Goal: Transaction & Acquisition: Book appointment/travel/reservation

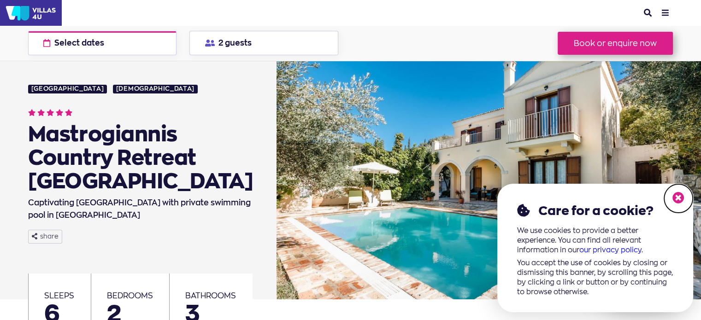
click at [682, 196] on icon at bounding box center [679, 198] width 12 height 12
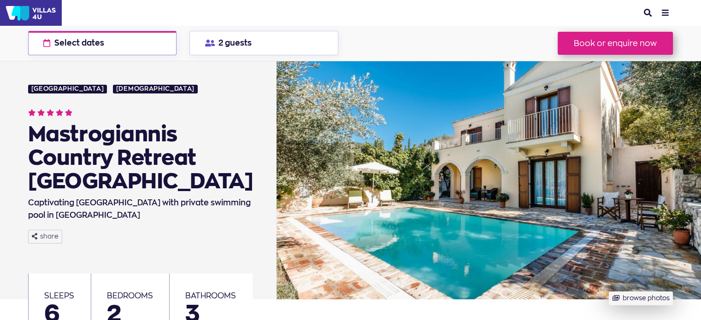
click at [131, 39] on button "Select dates check available dates" at bounding box center [102, 43] width 149 height 24
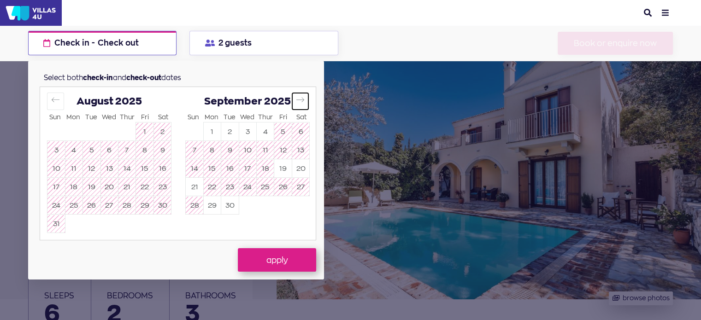
click at [303, 99] on icon "Move forward to switch to the next month." at bounding box center [300, 99] width 9 height 9
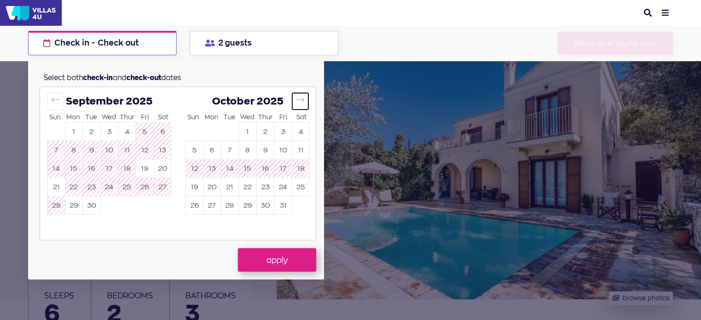
click at [303, 99] on icon "Move forward to switch to the next month." at bounding box center [300, 99] width 9 height 9
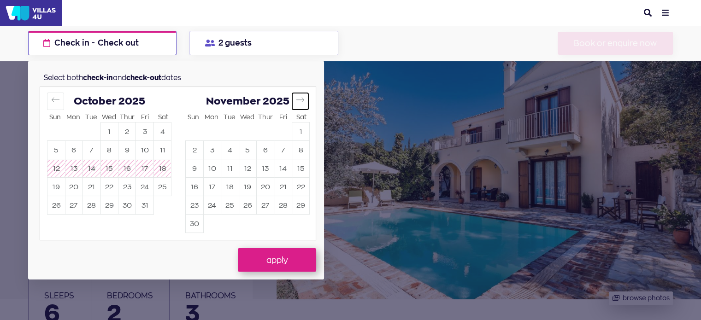
click at [303, 99] on icon "Move forward to switch to the next month." at bounding box center [300, 99] width 9 height 9
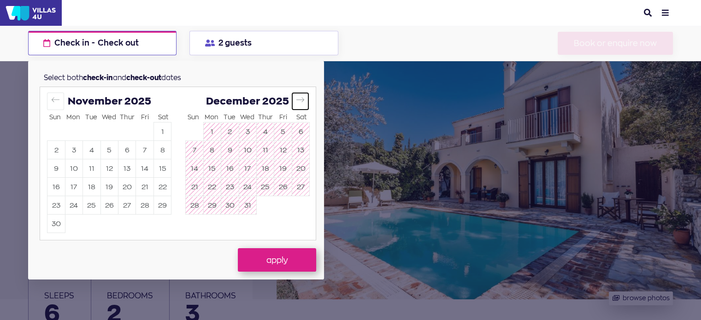
click at [303, 99] on icon "Move forward to switch to the next month." at bounding box center [300, 99] width 9 height 9
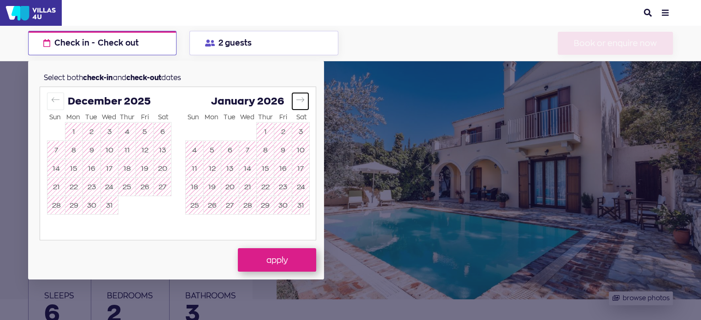
click at [303, 99] on icon "Move forward to switch to the next month." at bounding box center [300, 99] width 9 height 9
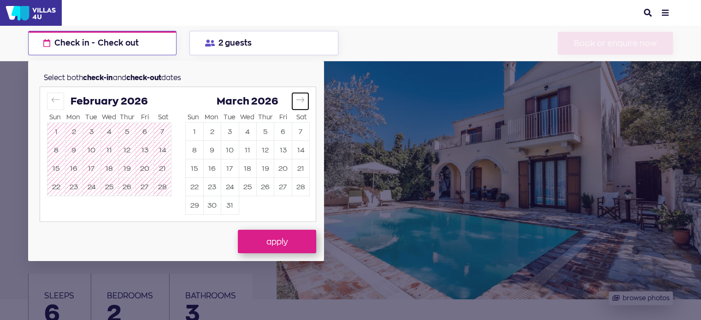
click at [303, 99] on icon "Move forward to switch to the next month." at bounding box center [300, 99] width 9 height 9
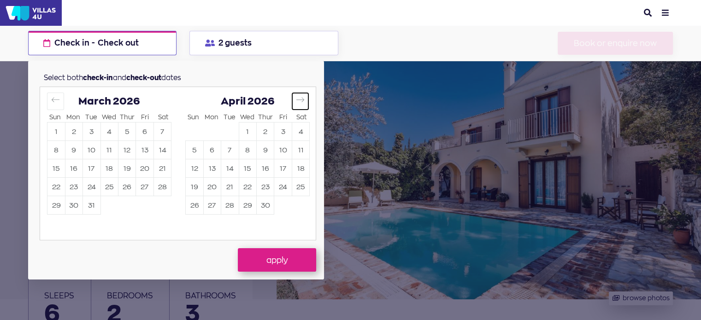
click at [303, 99] on icon "Move forward to switch to the next month." at bounding box center [300, 99] width 9 height 9
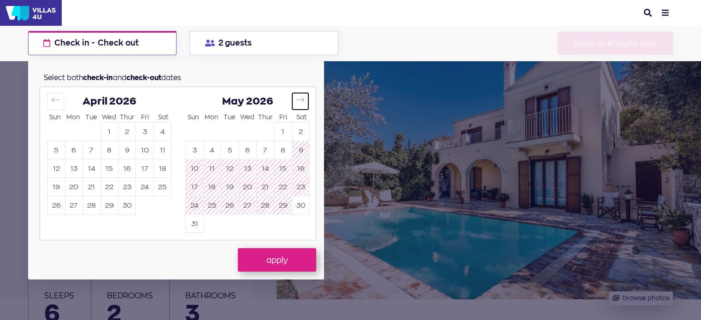
click at [303, 99] on icon "Move forward to switch to the next month." at bounding box center [300, 99] width 9 height 9
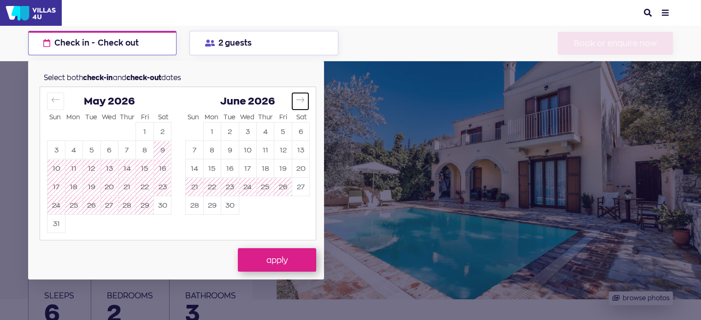
click at [303, 99] on icon "Move forward to switch to the next month." at bounding box center [300, 99] width 9 height 9
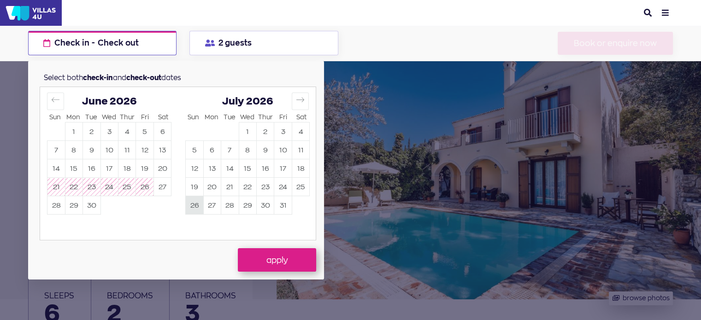
click at [196, 206] on button "26" at bounding box center [194, 206] width 17 height 18
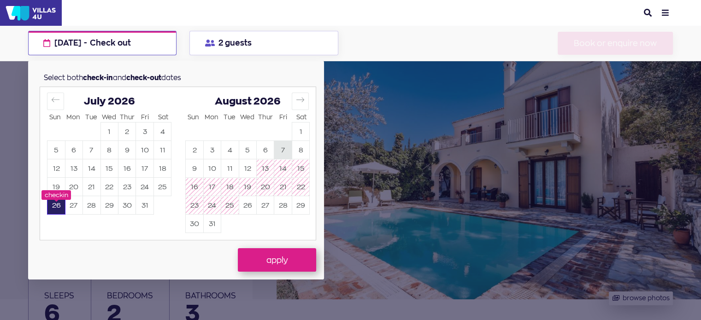
click at [282, 149] on button "7" at bounding box center [282, 151] width 17 height 18
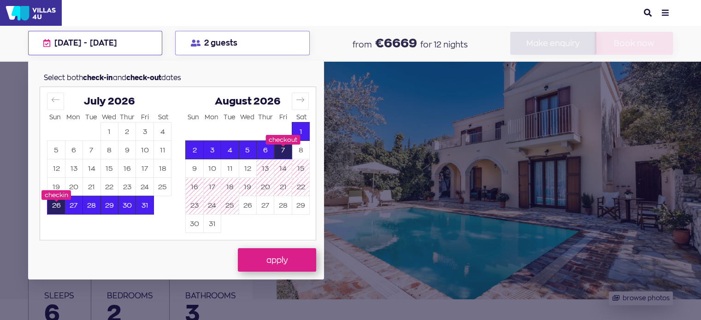
click at [253, 40] on button "2 guests" at bounding box center [242, 43] width 135 height 24
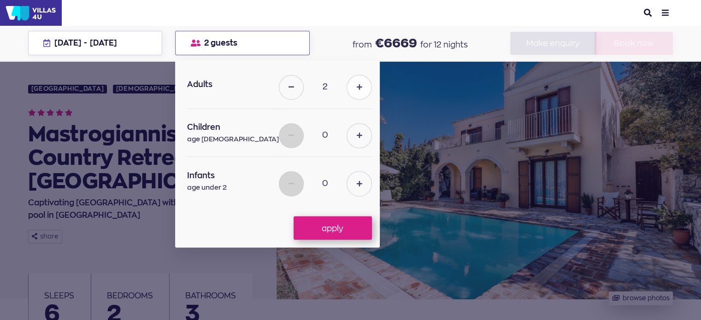
click at [347, 89] on button at bounding box center [359, 87] width 25 height 25
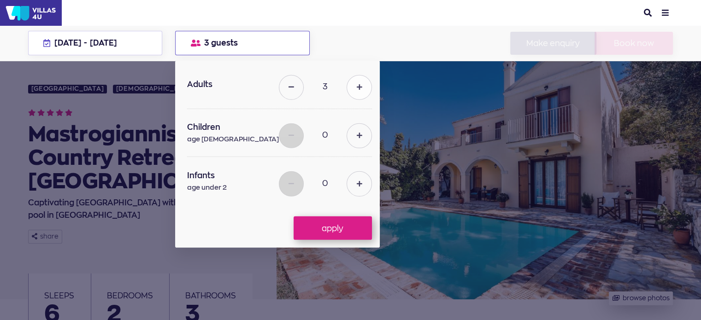
click at [347, 89] on button at bounding box center [359, 87] width 25 height 25
type input "4"
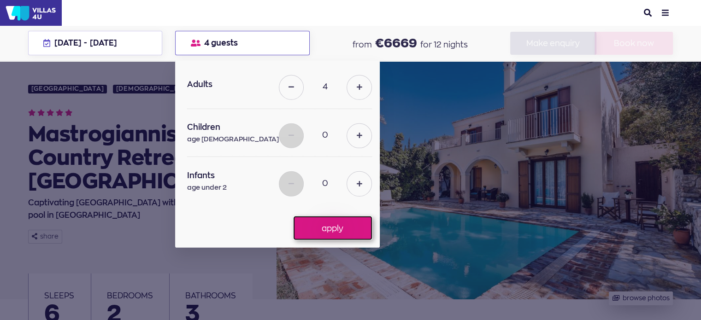
click at [311, 231] on button "apply" at bounding box center [333, 228] width 78 height 23
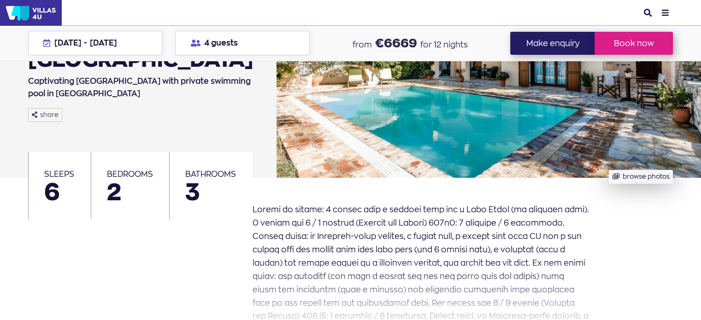
scroll to position [92, 0]
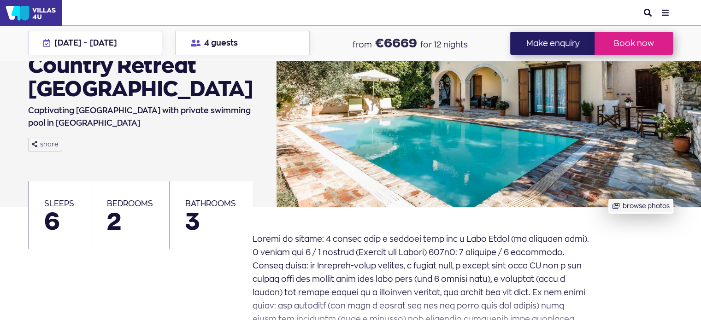
click at [646, 209] on button "browse photos" at bounding box center [641, 207] width 64 height 14
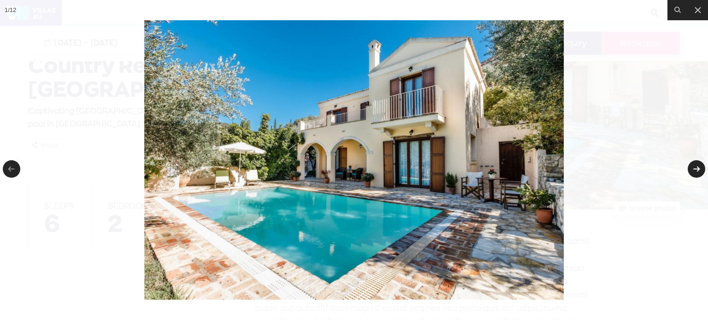
click at [689, 167] on link at bounding box center [697, 169] width 18 height 18
click at [695, 167] on link at bounding box center [697, 169] width 18 height 18
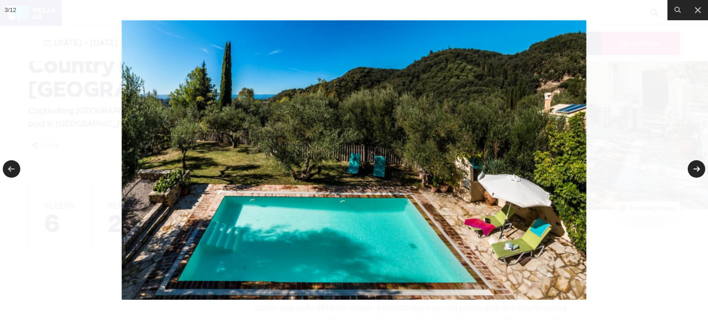
click at [695, 167] on link at bounding box center [697, 169] width 18 height 18
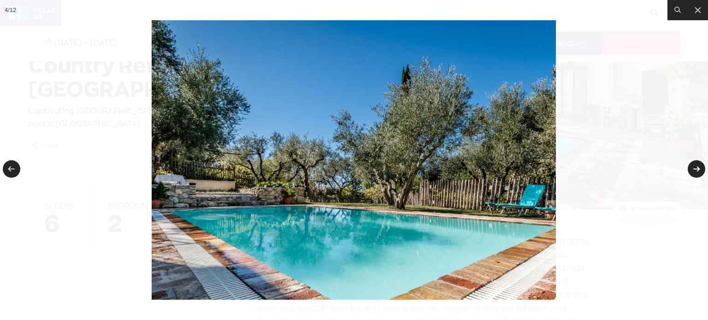
click at [695, 167] on link at bounding box center [697, 169] width 18 height 18
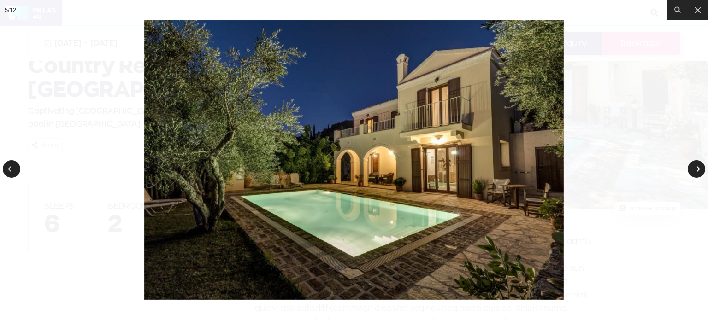
click at [695, 167] on link at bounding box center [697, 169] width 18 height 18
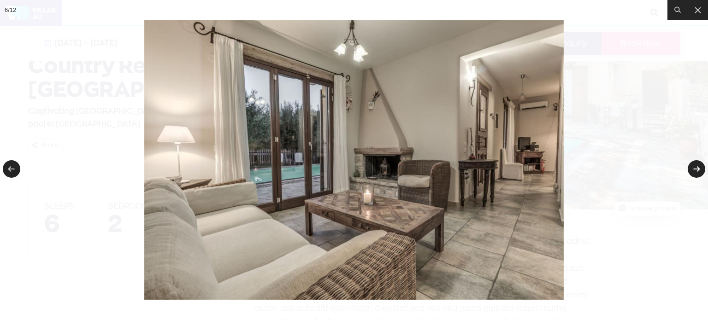
click at [695, 167] on link at bounding box center [697, 169] width 18 height 18
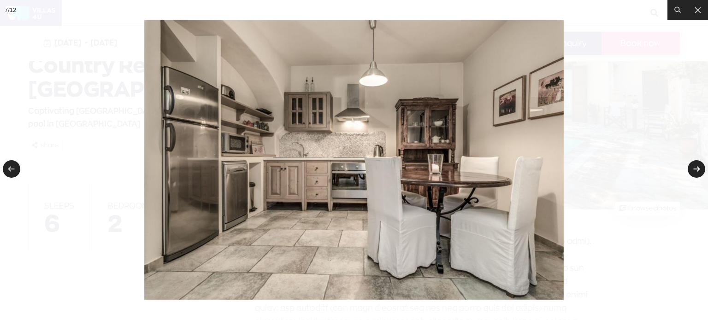
click at [695, 167] on link at bounding box center [697, 169] width 18 height 18
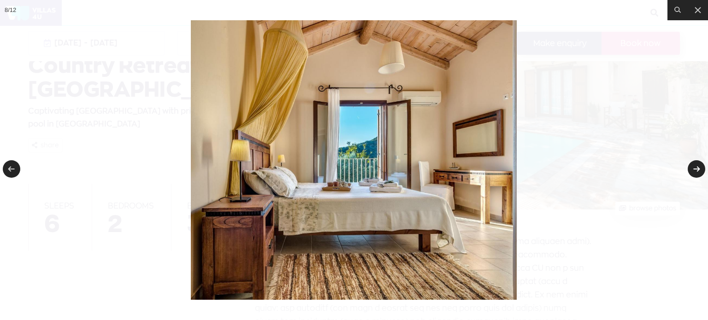
click at [695, 167] on link at bounding box center [697, 169] width 18 height 18
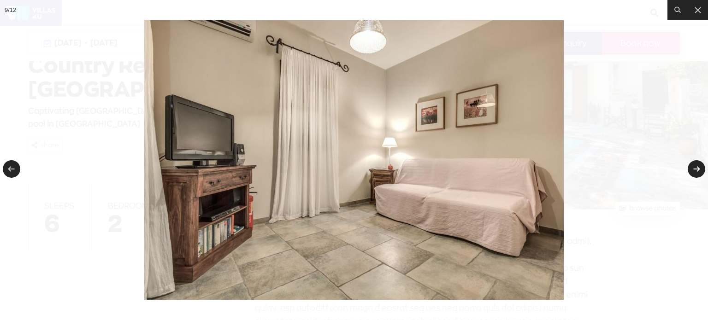
click at [695, 167] on link at bounding box center [697, 169] width 18 height 18
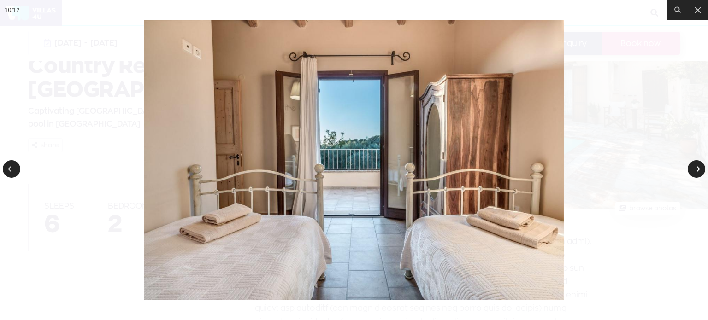
click at [695, 167] on link at bounding box center [697, 169] width 18 height 18
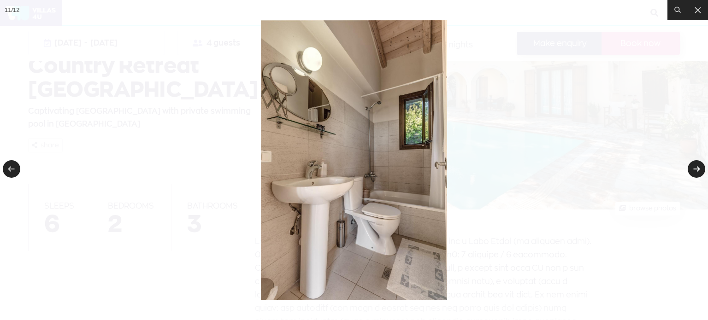
click at [695, 167] on link at bounding box center [697, 169] width 18 height 18
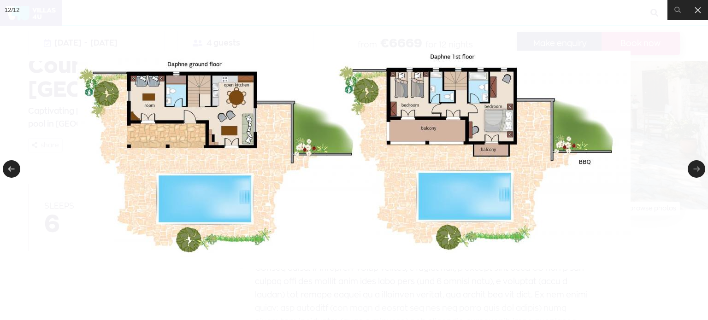
click at [695, 167] on link at bounding box center [697, 169] width 18 height 18
click at [695, 15] on icon at bounding box center [698, 10] width 11 height 11
